Goal: Use online tool/utility

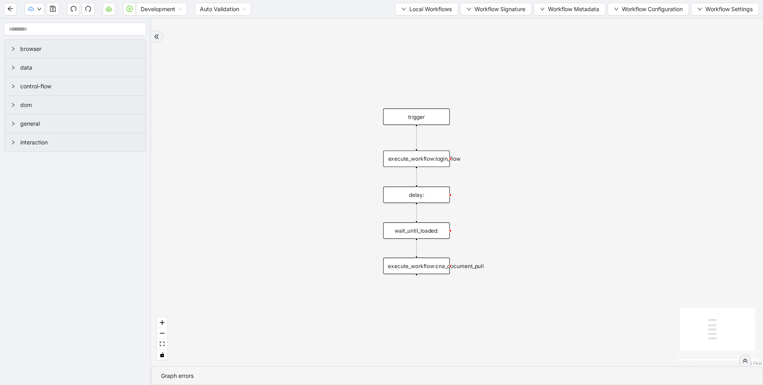
drag, startPoint x: 0, startPoint y: 0, endPoint x: 500, endPoint y: 154, distance: 523.3
click at [500, 154] on div "trigger execute_workflow:login_flow execute_workflow:cna_document_pull delay: w…" at bounding box center [457, 192] width 612 height 347
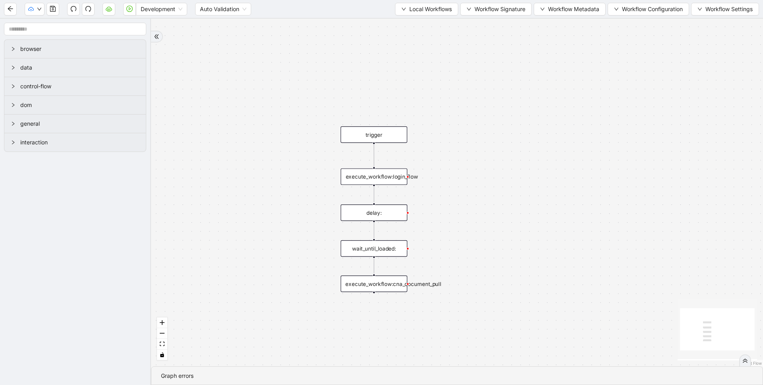
drag, startPoint x: 558, startPoint y: 117, endPoint x: 510, endPoint y: 136, distance: 51.3
click at [510, 136] on div "trigger execute_workflow:login_flow execute_workflow:cna_document_pull delay: w…" at bounding box center [457, 192] width 612 height 347
